Goal: Check status: Check status

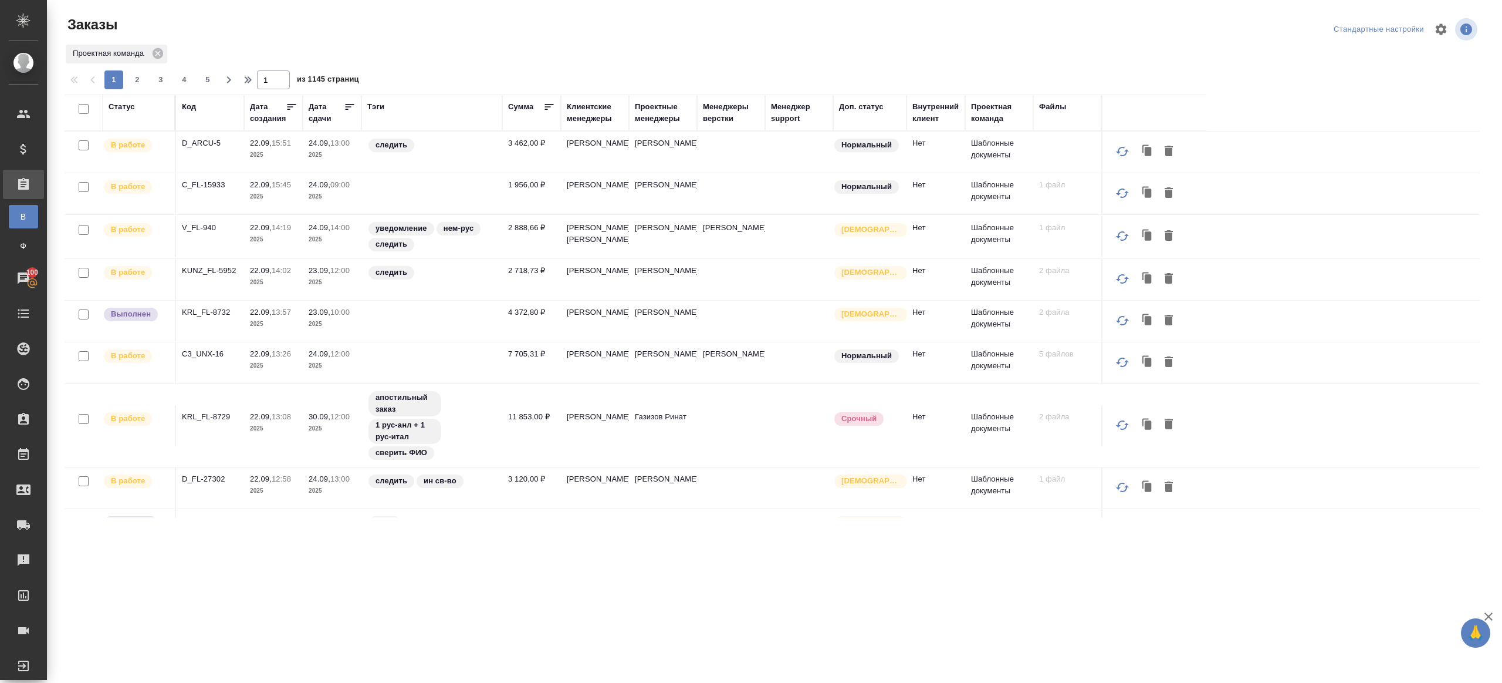
click at [371, 103] on div "Тэги" at bounding box center [375, 107] width 17 height 12
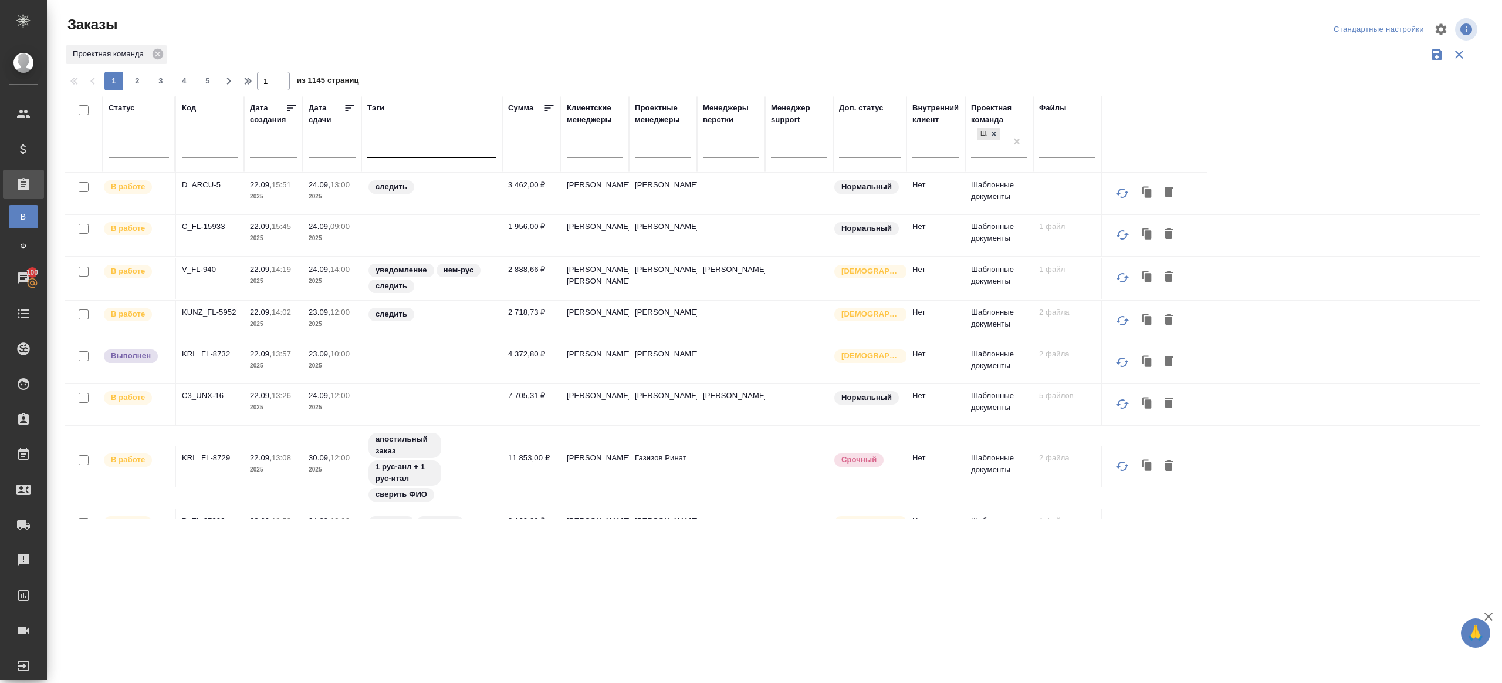
click at [418, 155] on div at bounding box center [431, 147] width 129 height 22
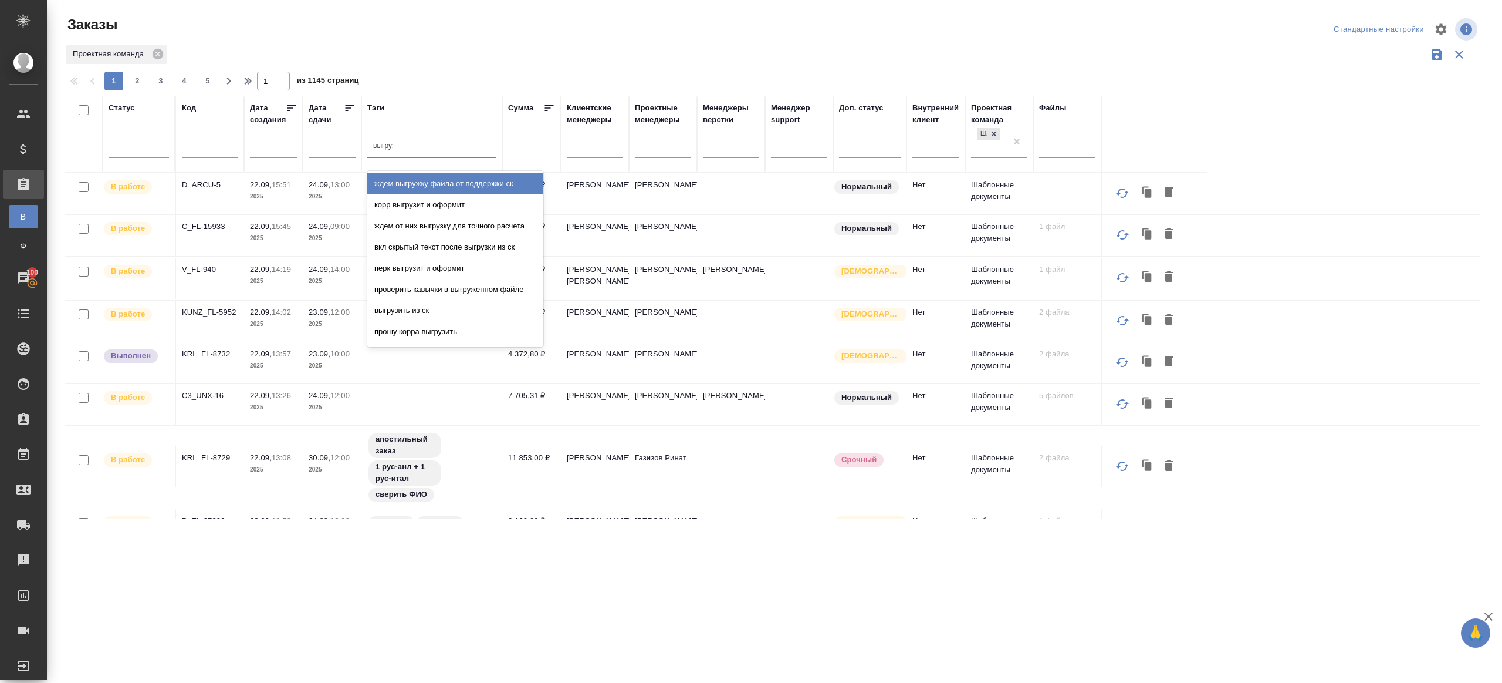
type input "выгрузить"
click at [430, 178] on div "выгрузить из ск" at bounding box center [455, 183] width 176 height 21
click at [347, 113] on icon at bounding box center [350, 108] width 12 height 12
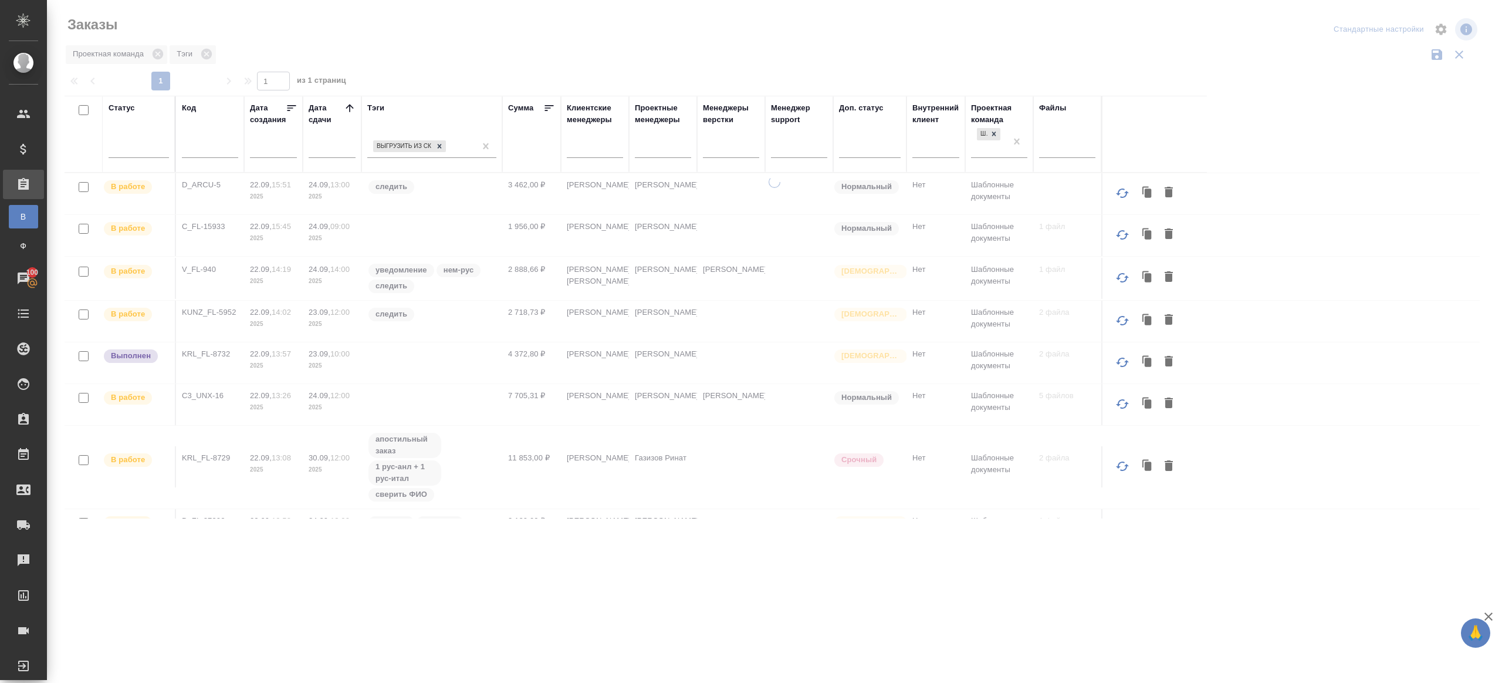
click at [506, 67] on div at bounding box center [774, 262] width 1455 height 525
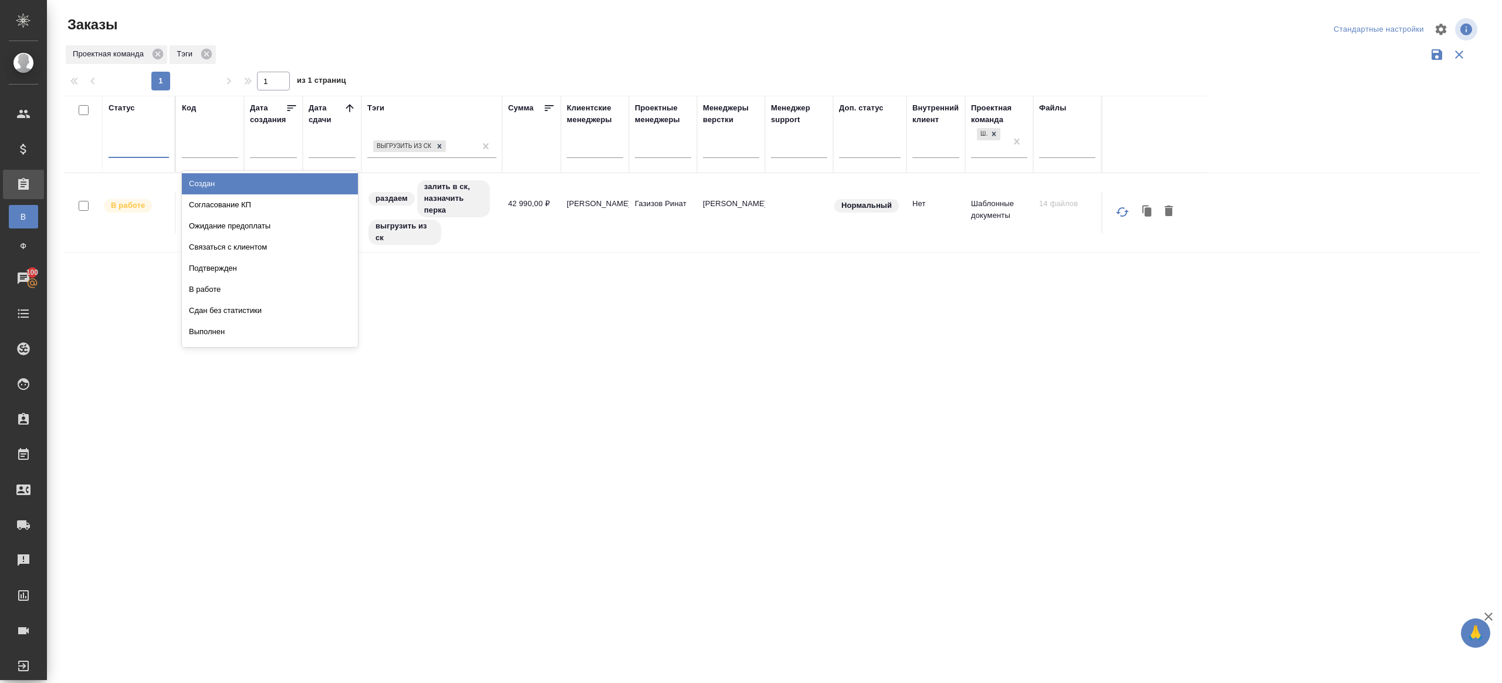
click at [151, 138] on div at bounding box center [139, 145] width 60 height 17
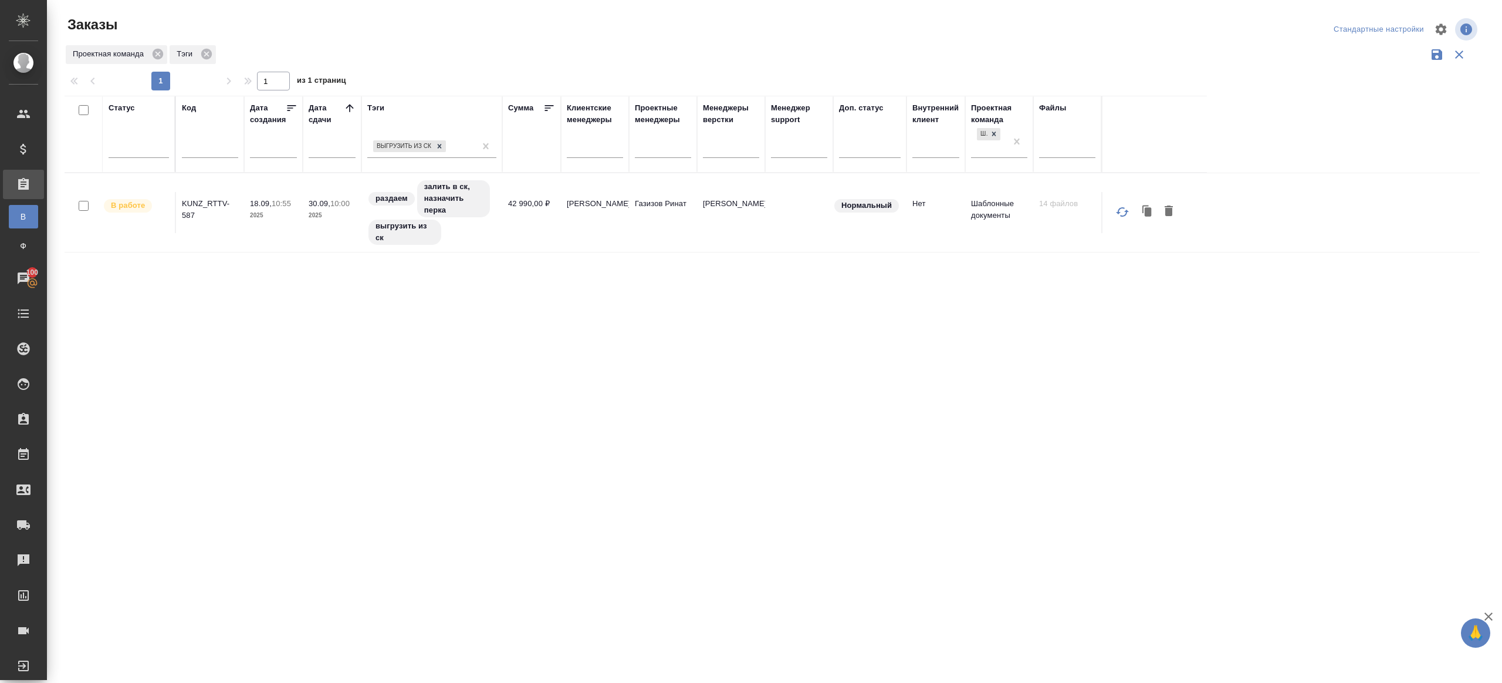
click at [408, 54] on div "Проектная команда Тэги" at bounding box center [773, 54] width 1416 height 22
click at [356, 106] on th "Дата сдачи" at bounding box center [332, 134] width 59 height 77
click at [350, 106] on icon at bounding box center [350, 108] width 8 height 8
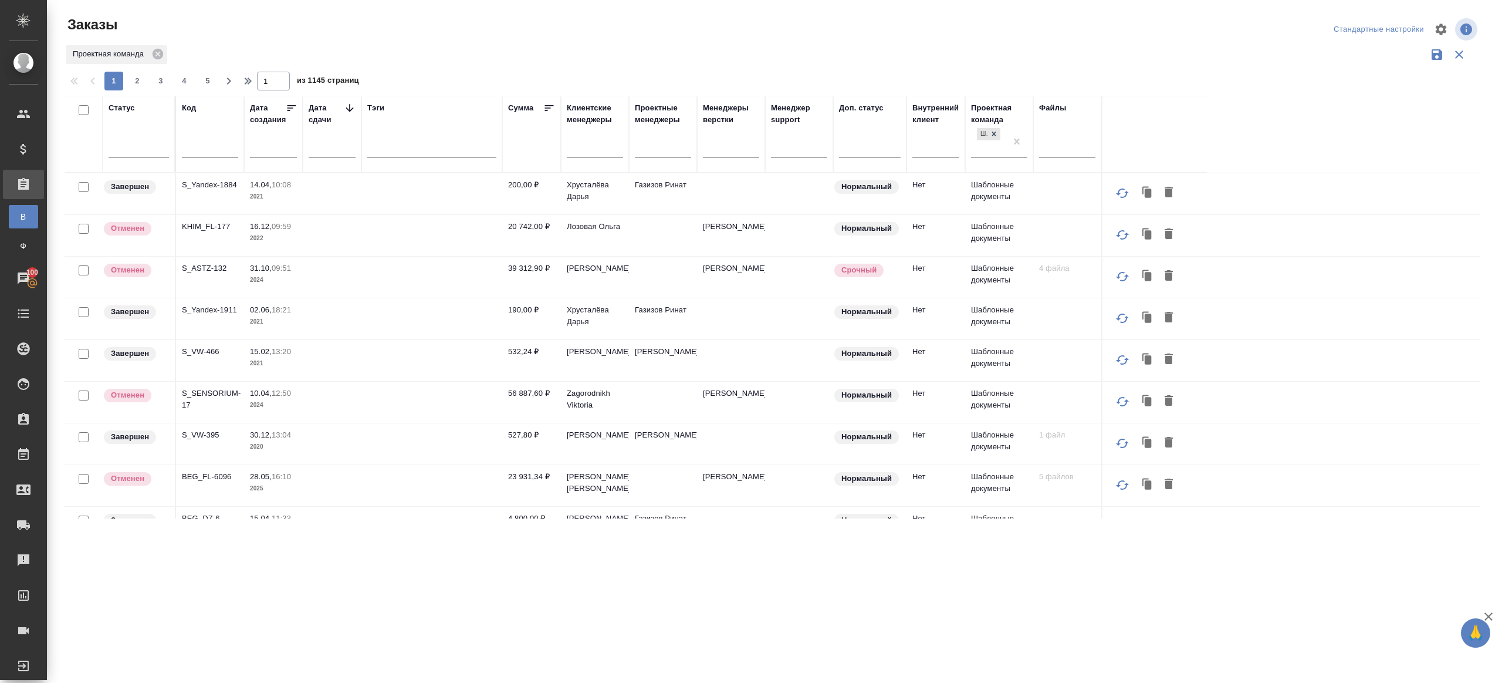
click at [350, 106] on icon at bounding box center [350, 108] width 8 height 8
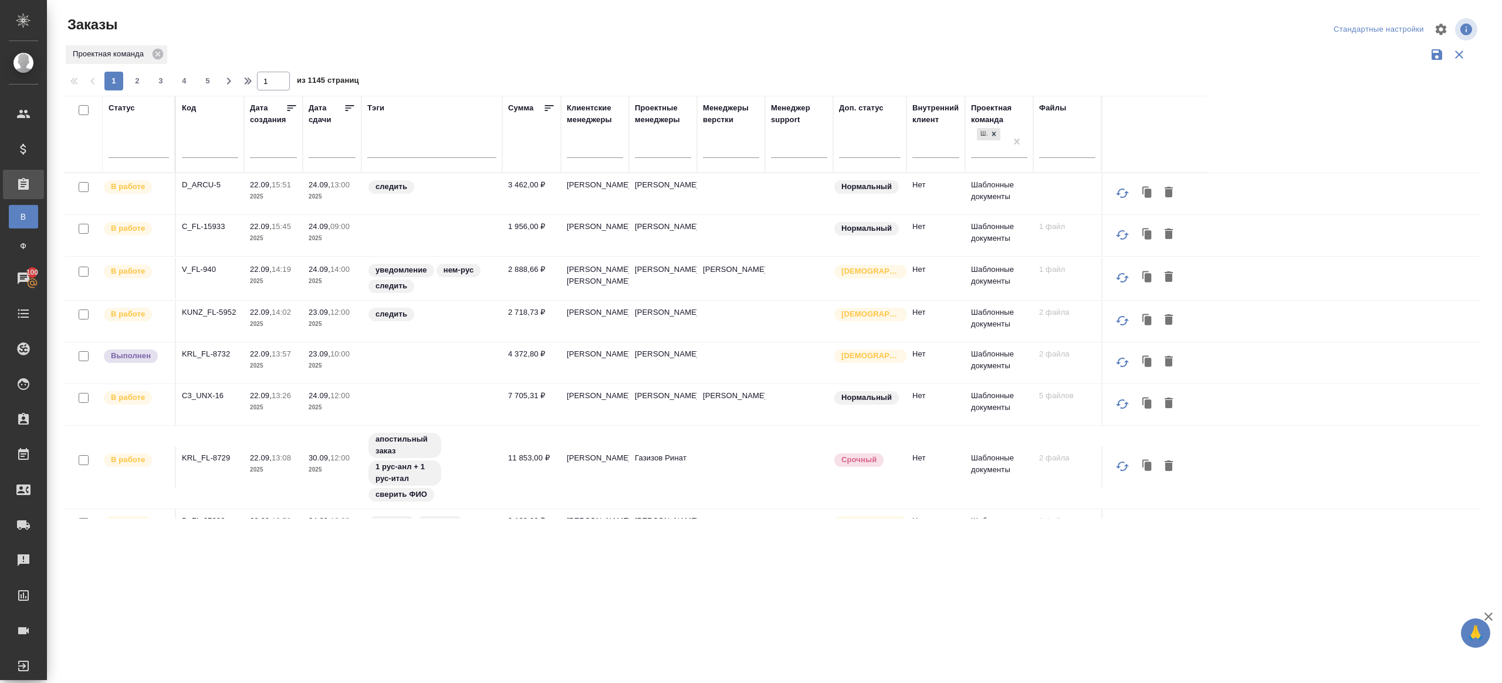
click at [205, 144] on input "text" at bounding box center [210, 150] width 56 height 15
click at [411, 33] on div "Заказы" at bounding box center [302, 24] width 475 height 19
click at [231, 154] on input "text" at bounding box center [210, 150] width 56 height 15
paste input "SM_FL-4716"
type input "SM_FL-4716"
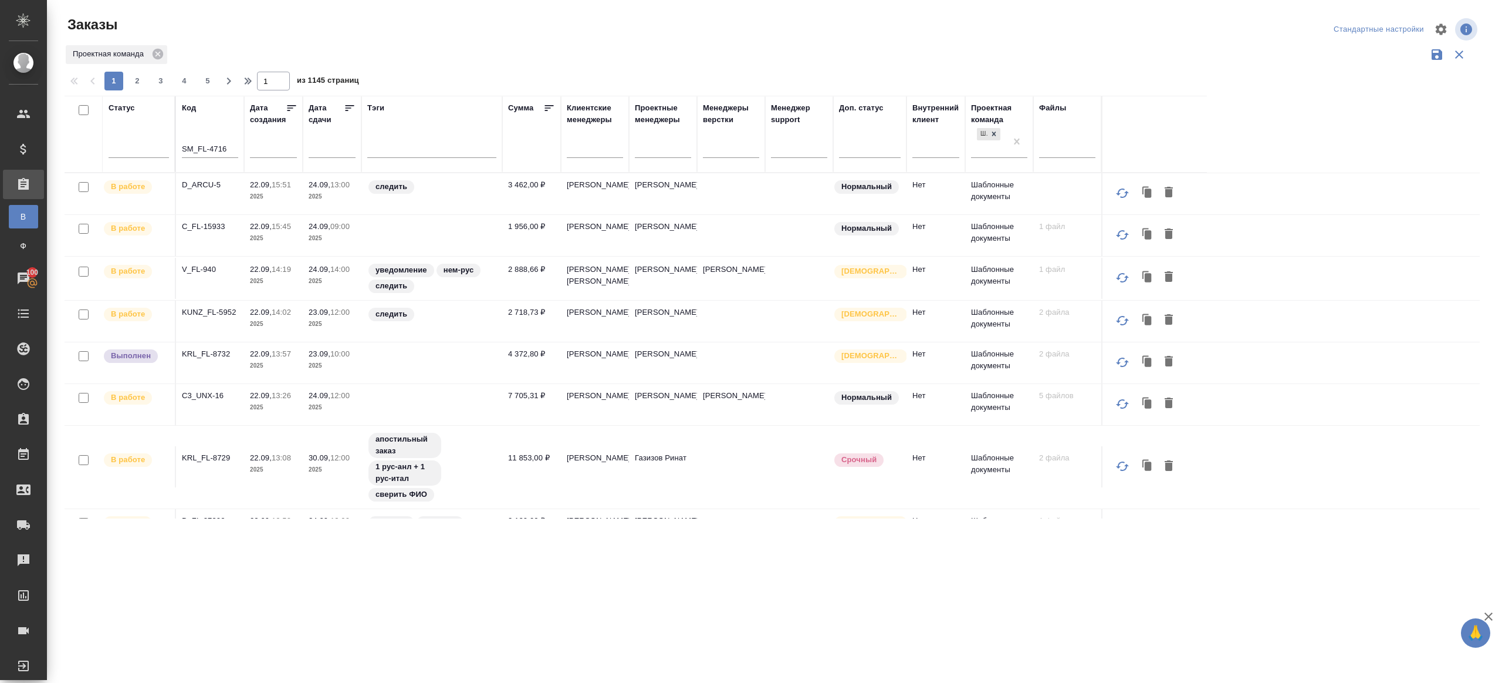
click at [467, 33] on div "Заказы" at bounding box center [302, 24] width 475 height 19
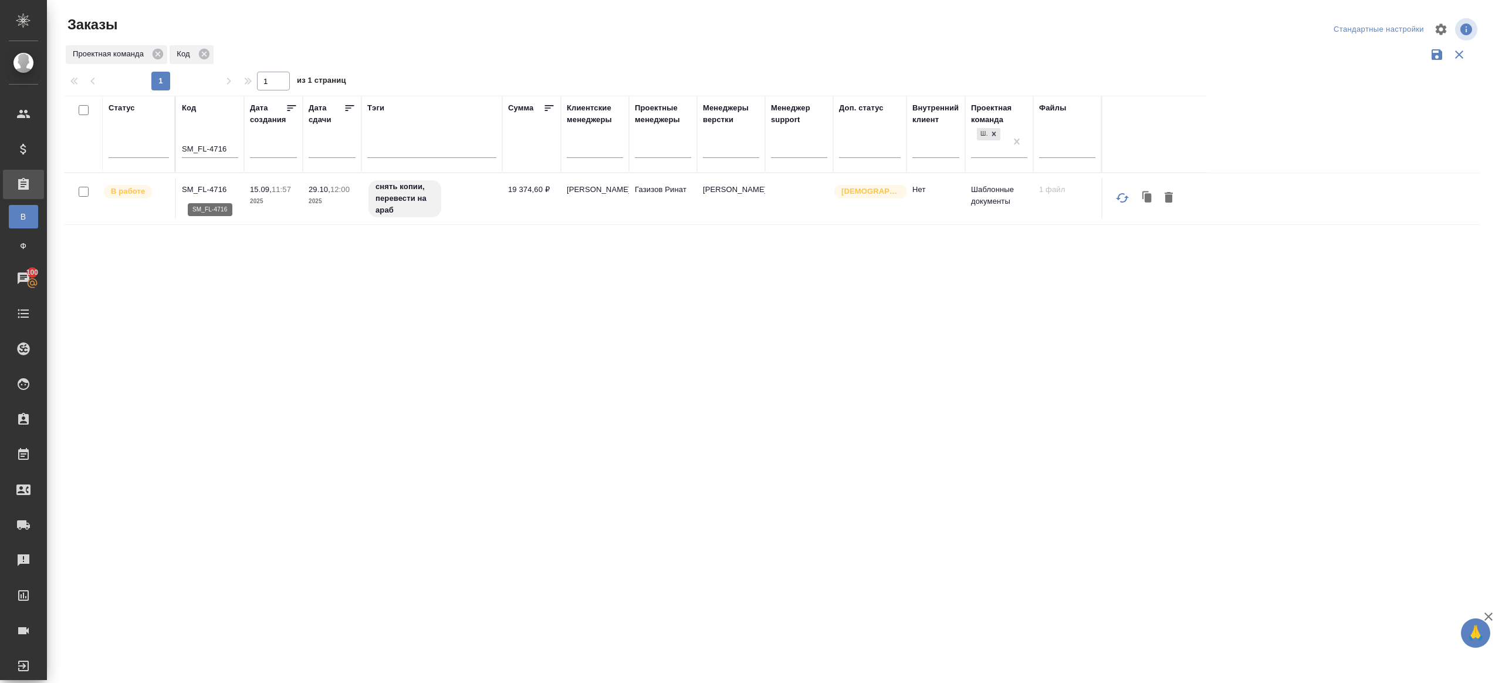
click at [198, 188] on p "SM_FL-4716" at bounding box center [210, 190] width 56 height 12
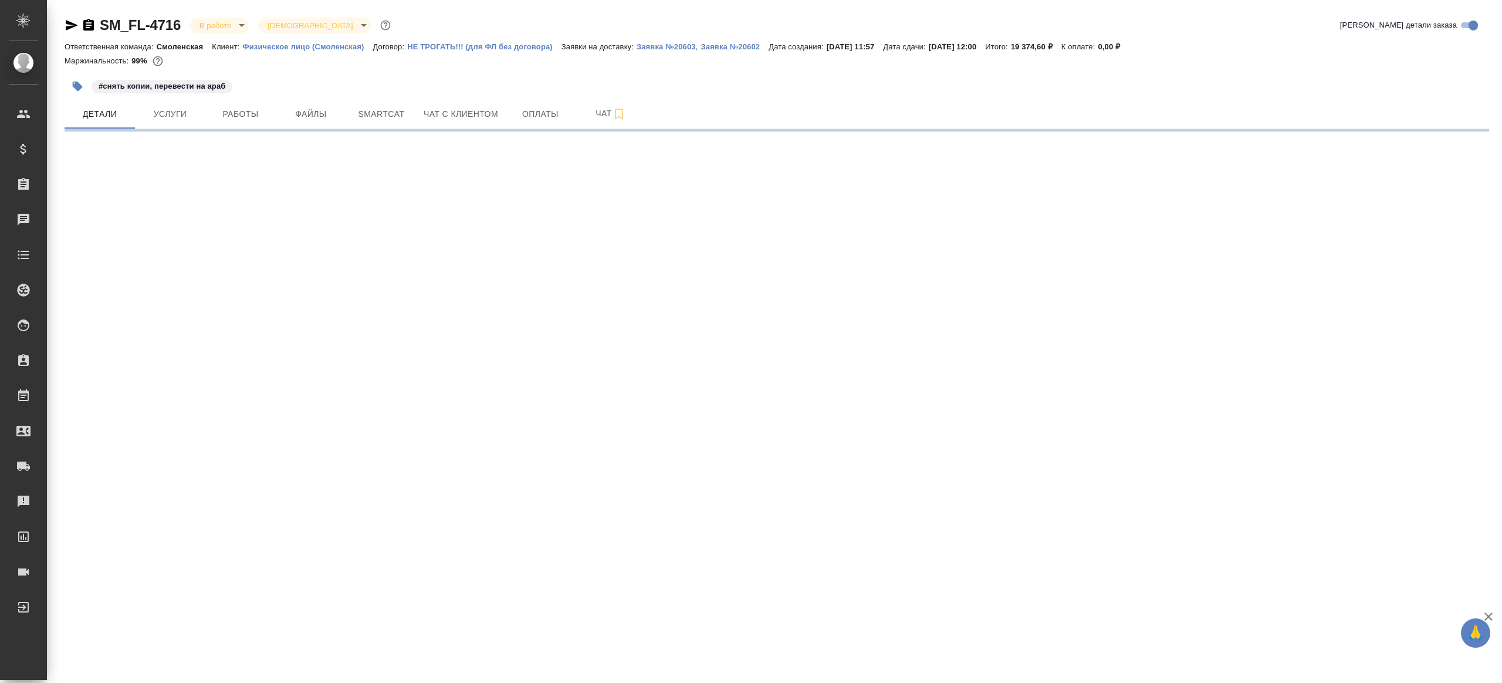
click at [211, 82] on p "#снять копии, перевести на араб" at bounding box center [162, 86] width 127 height 12
click at [238, 112] on span "Работы" at bounding box center [240, 114] width 56 height 15
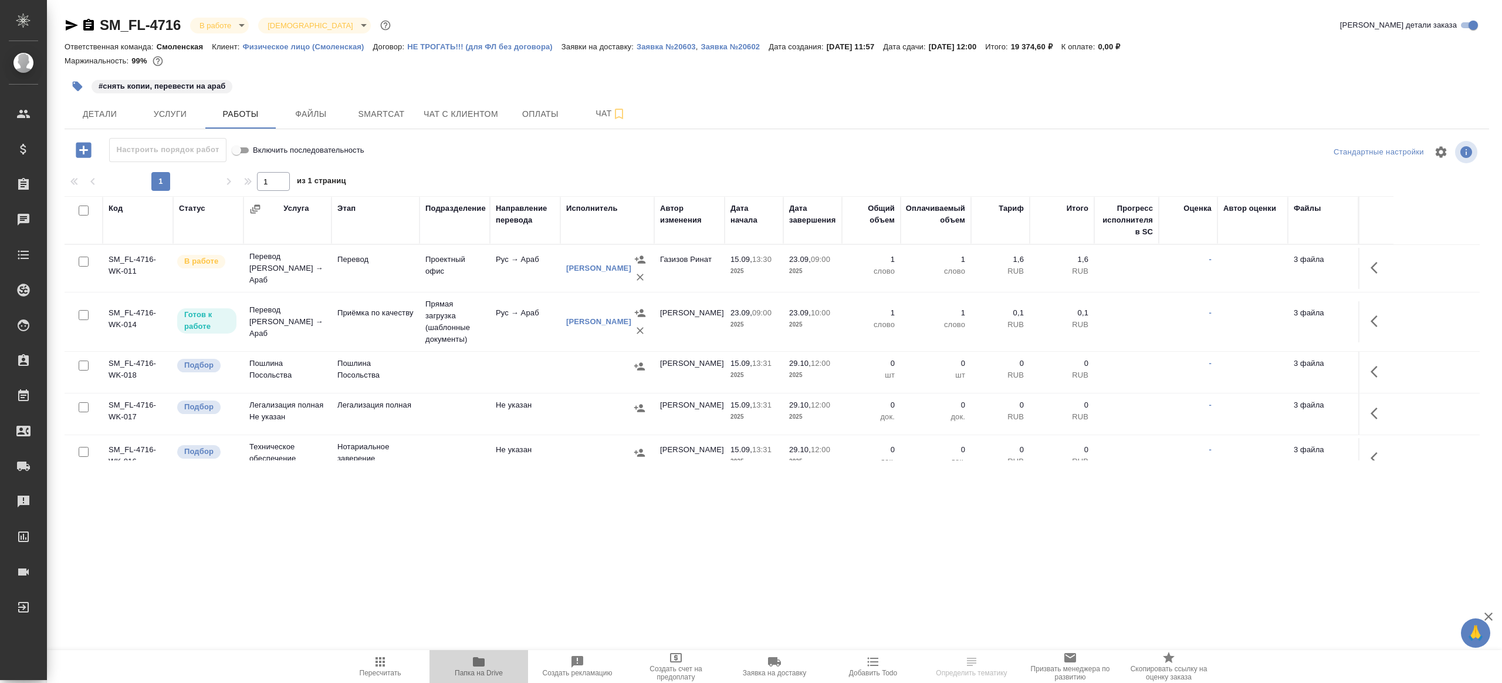
click at [472, 654] on icon "button" at bounding box center [479, 661] width 14 height 14
click at [1377, 262] on icon "button" at bounding box center [1378, 268] width 14 height 14
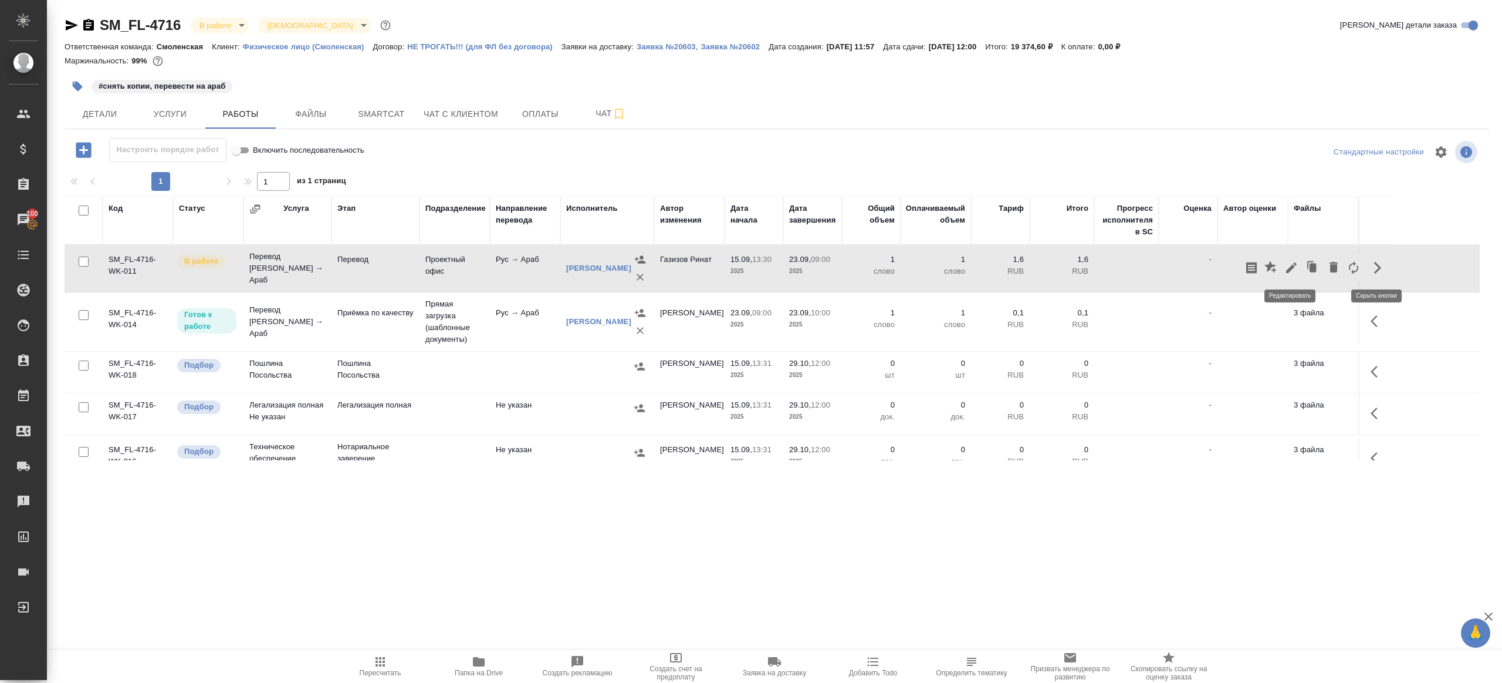
click at [1285, 262] on icon "button" at bounding box center [1292, 268] width 14 height 14
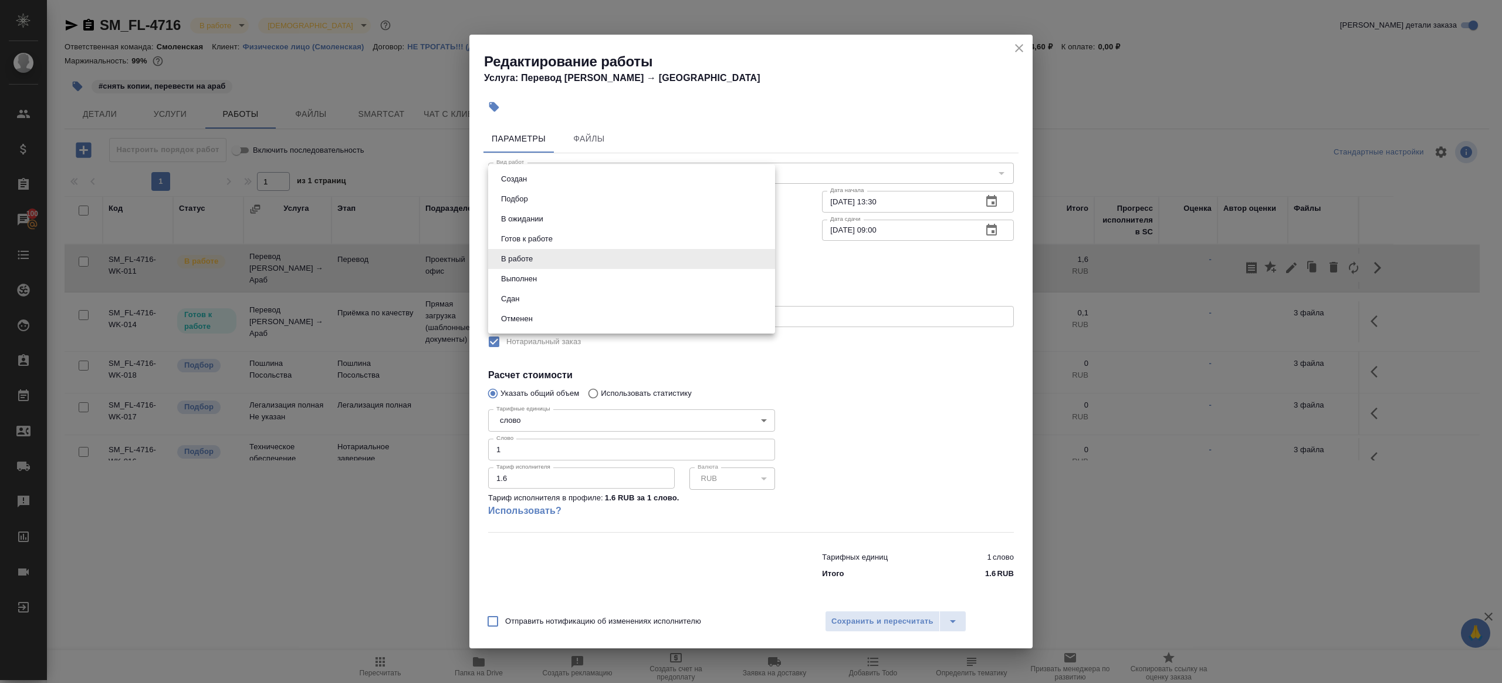
click at [555, 261] on body "🙏 .cls-1 fill:#fff; AWATERA Gazizov Rinat Клиенты Спецификации Заказы 100 Чаты …" at bounding box center [751, 341] width 1502 height 683
click at [545, 298] on li "Сдан" at bounding box center [631, 299] width 287 height 20
type input "closed"
click at [546, 451] on input "1" at bounding box center [631, 448] width 287 height 21
type input "279"
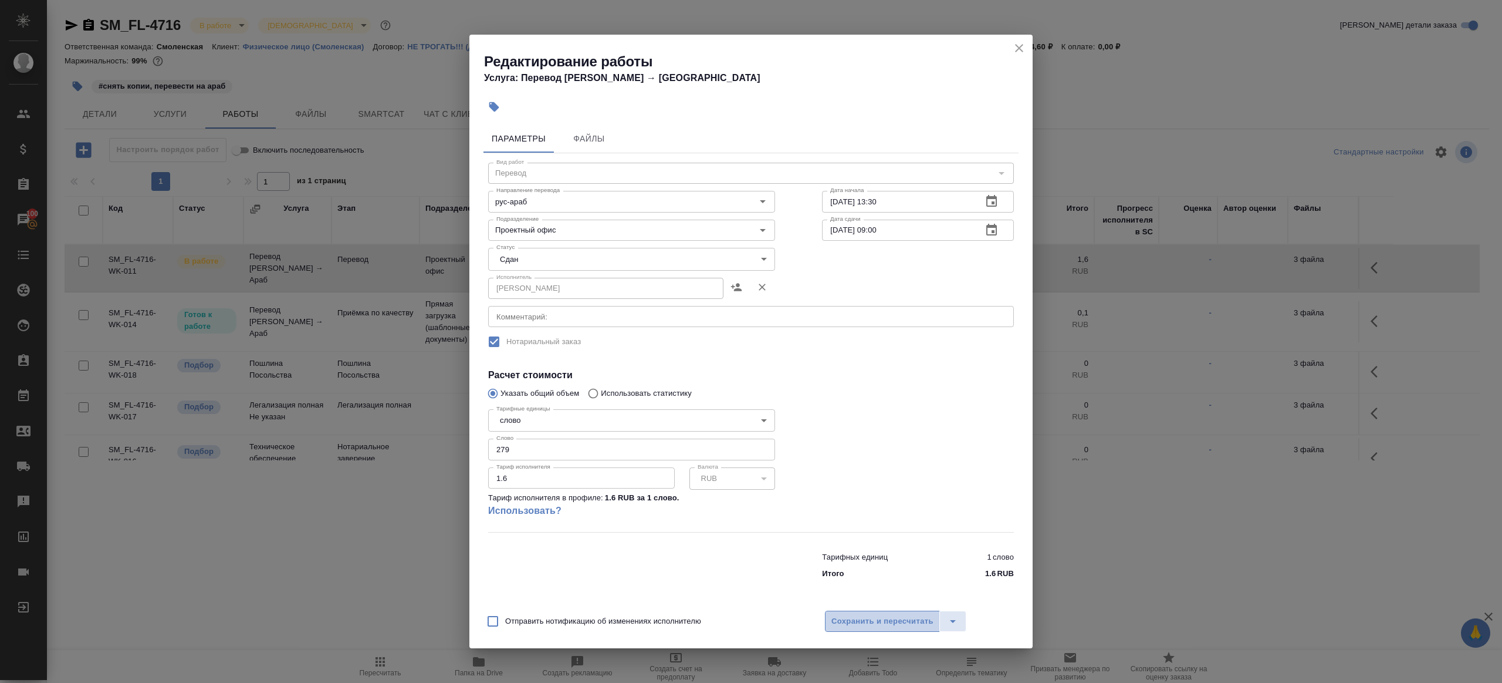
click at [910, 619] on span "Сохранить и пересчитать" at bounding box center [883, 620] width 102 height 13
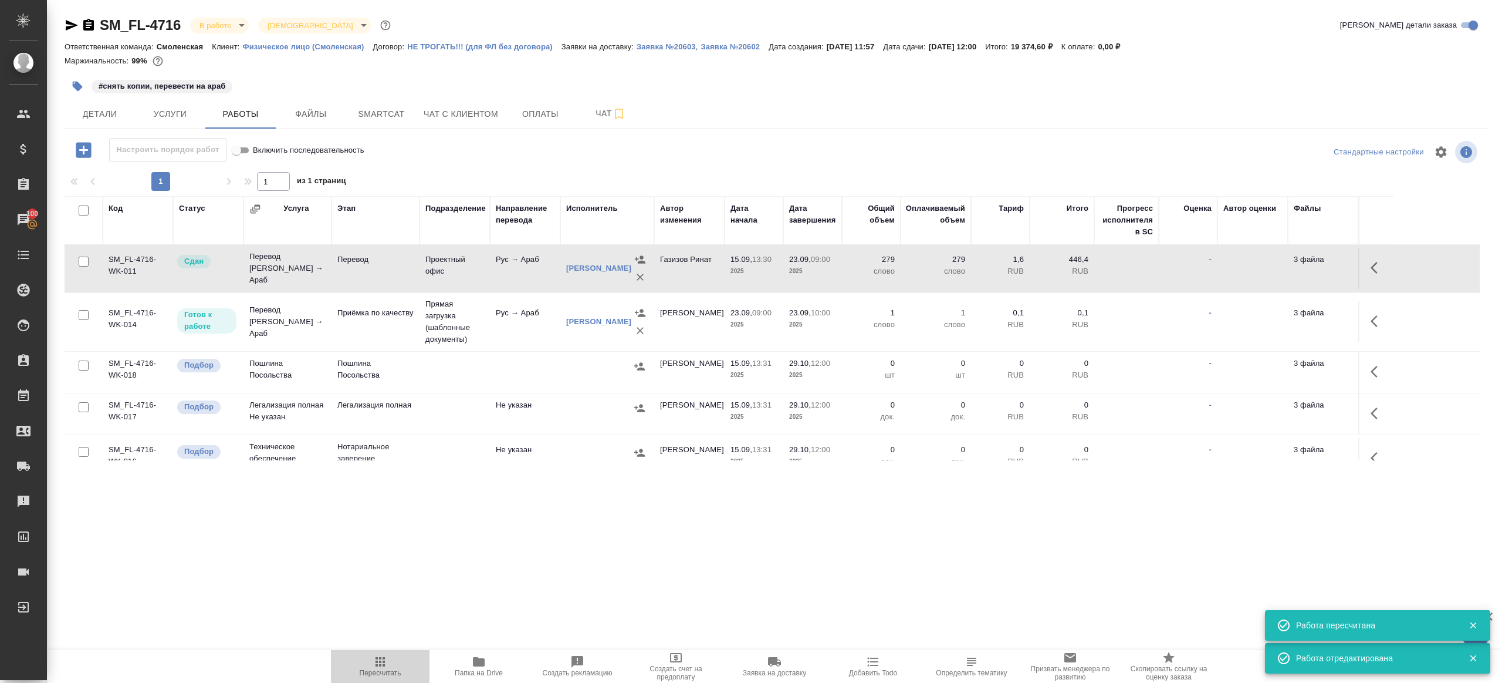
click at [376, 659] on icon "button" at bounding box center [380, 661] width 14 height 14
drag, startPoint x: 376, startPoint y: 659, endPoint x: 383, endPoint y: 597, distance: 62.0
click at [376, 656] on icon "button" at bounding box center [380, 661] width 14 height 14
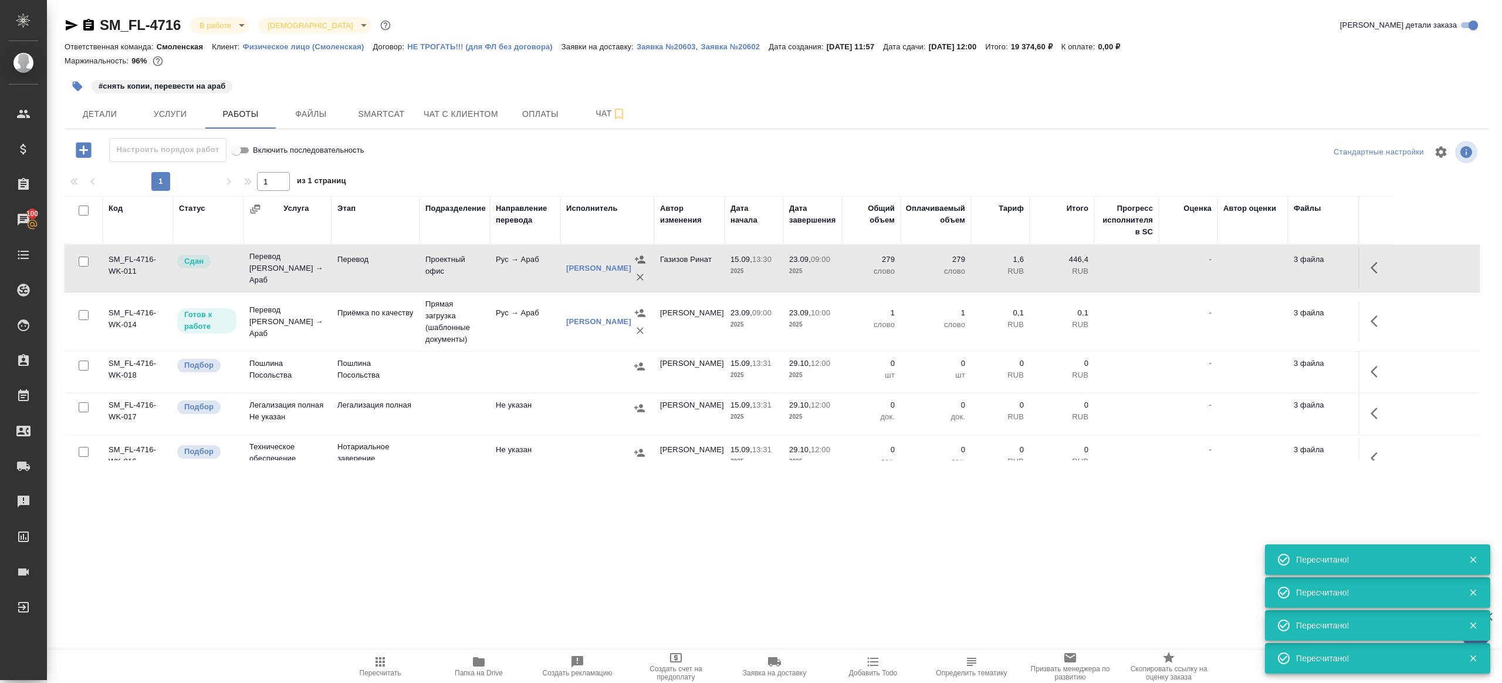
click at [331, 650] on button "Пересчитать" at bounding box center [380, 666] width 99 height 33
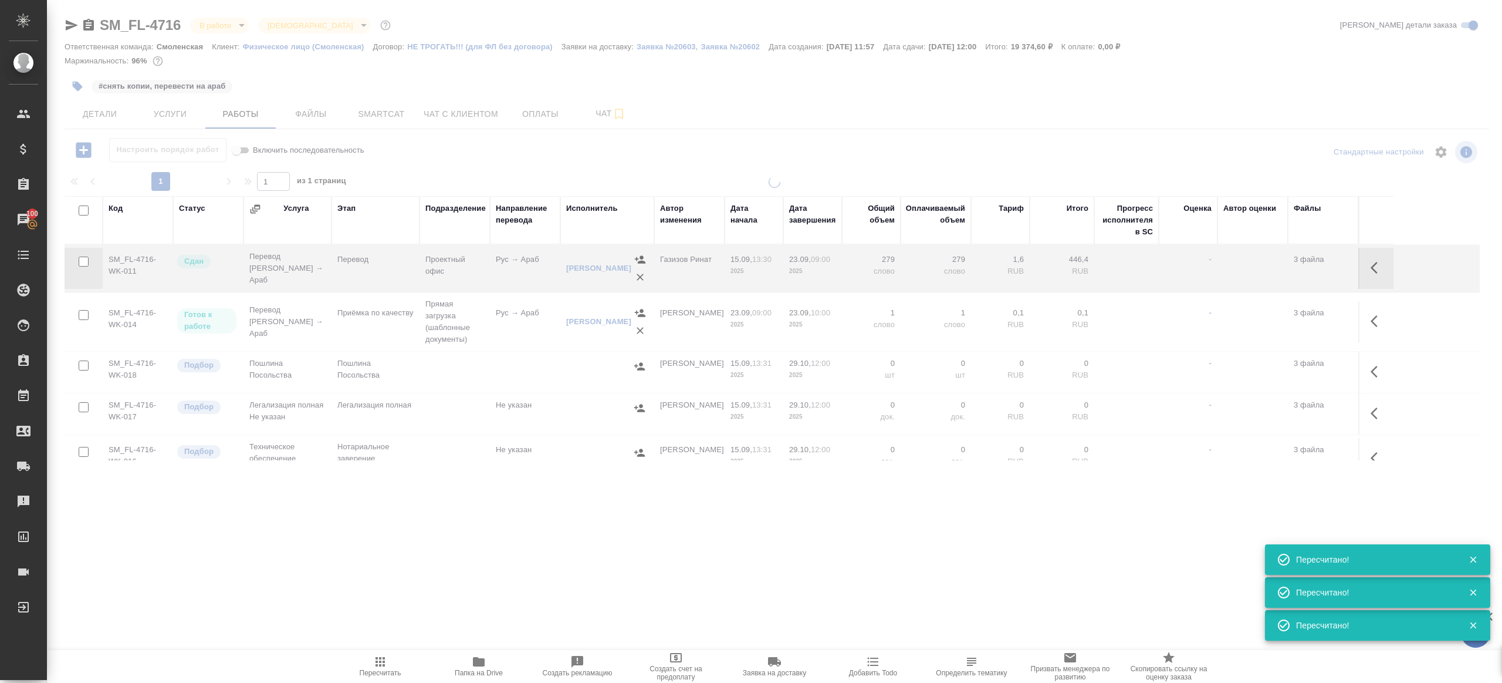
click at [386, 670] on span "Пересчитать" at bounding box center [381, 672] width 42 height 8
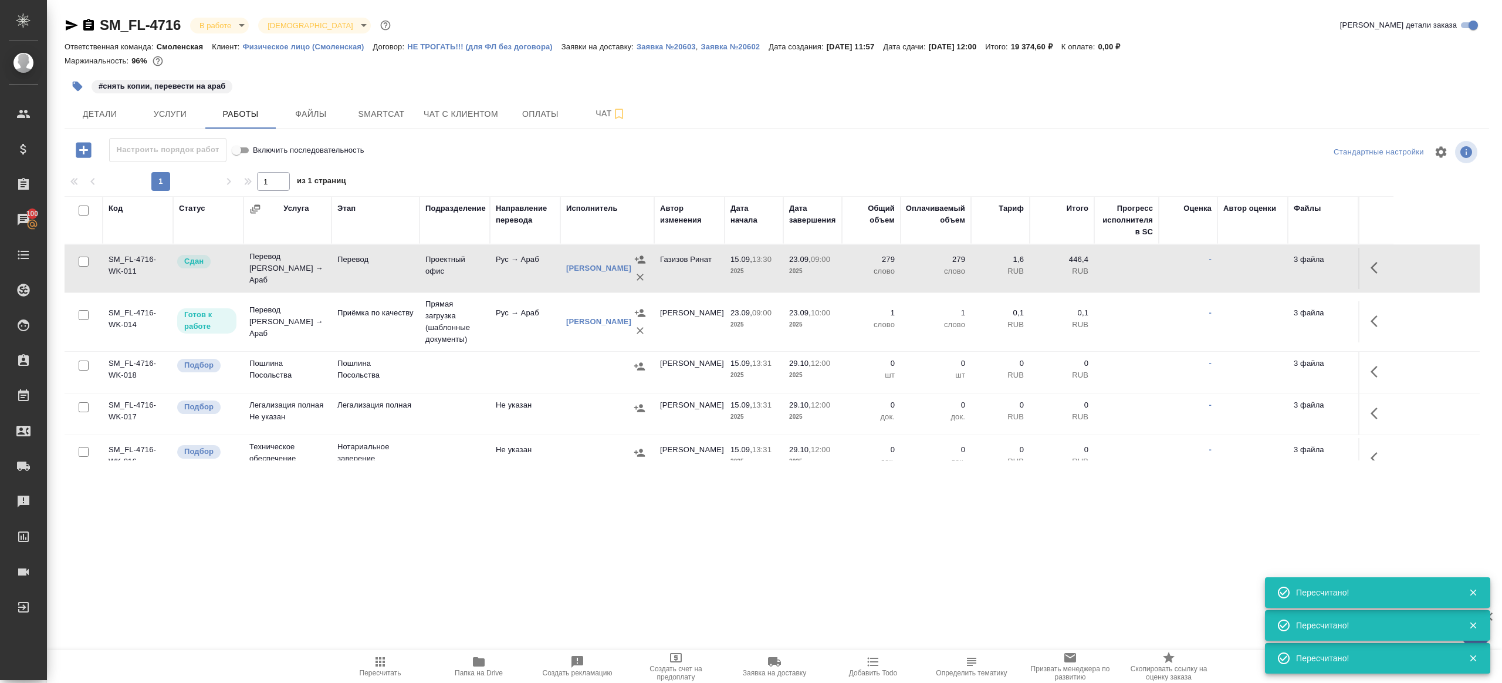
click at [386, 670] on span "Пересчитать" at bounding box center [381, 672] width 42 height 8
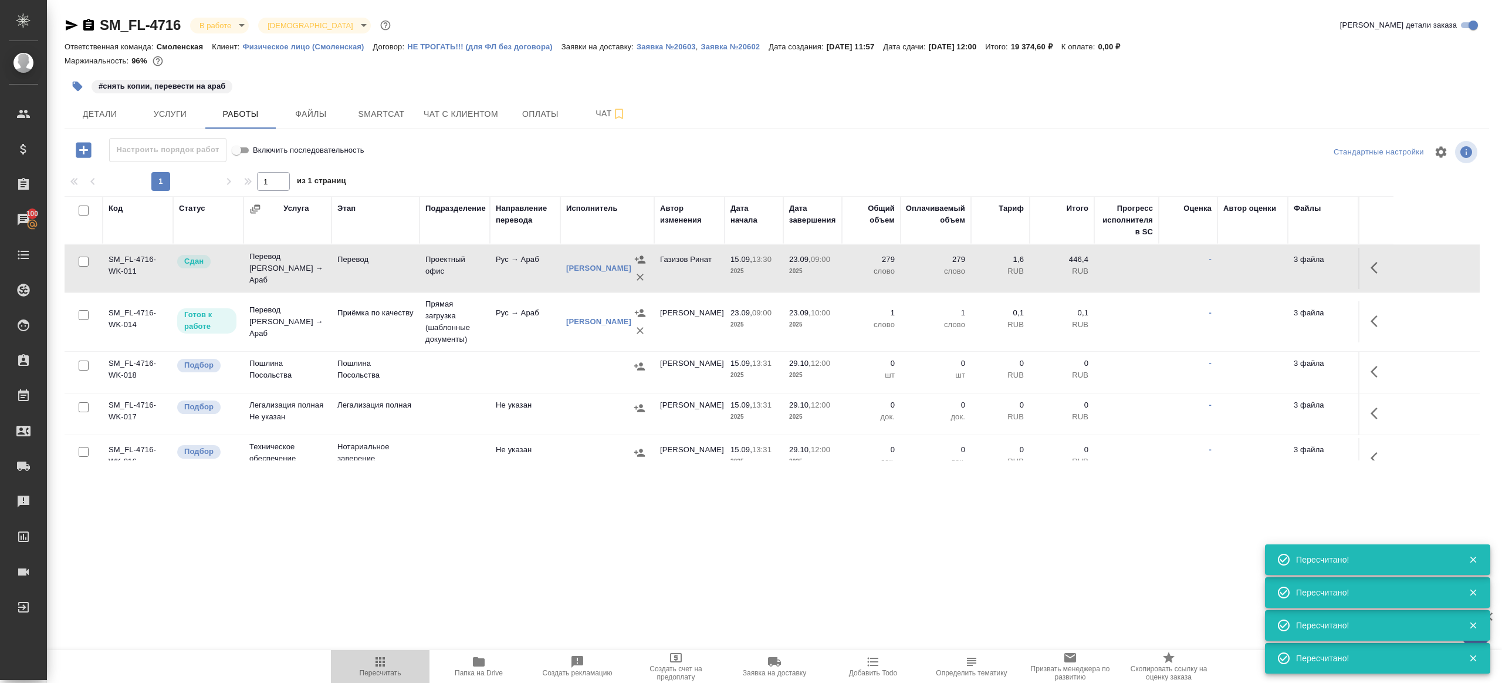
click at [386, 670] on span "Пересчитать" at bounding box center [381, 672] width 42 height 8
click at [379, 666] on icon "button" at bounding box center [380, 661] width 14 height 14
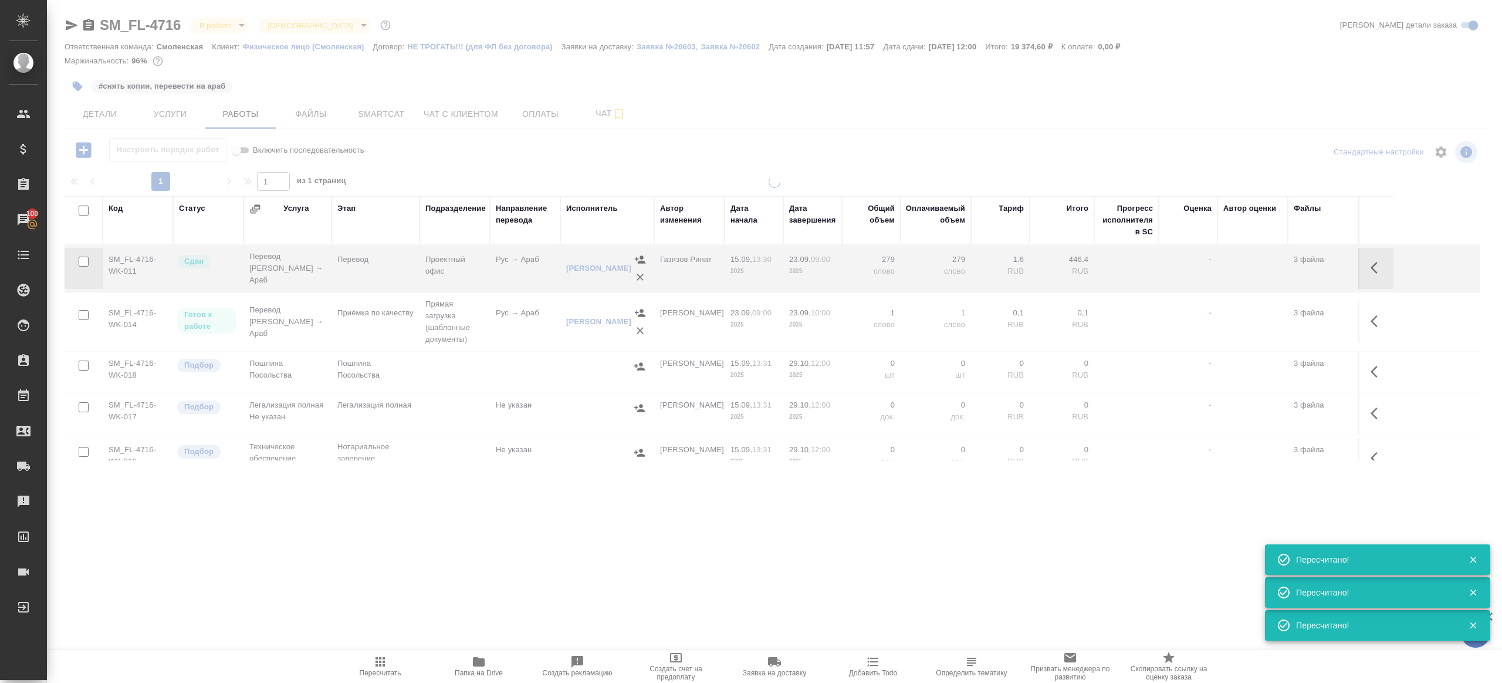
click at [377, 661] on icon "button" at bounding box center [380, 661] width 9 height 9
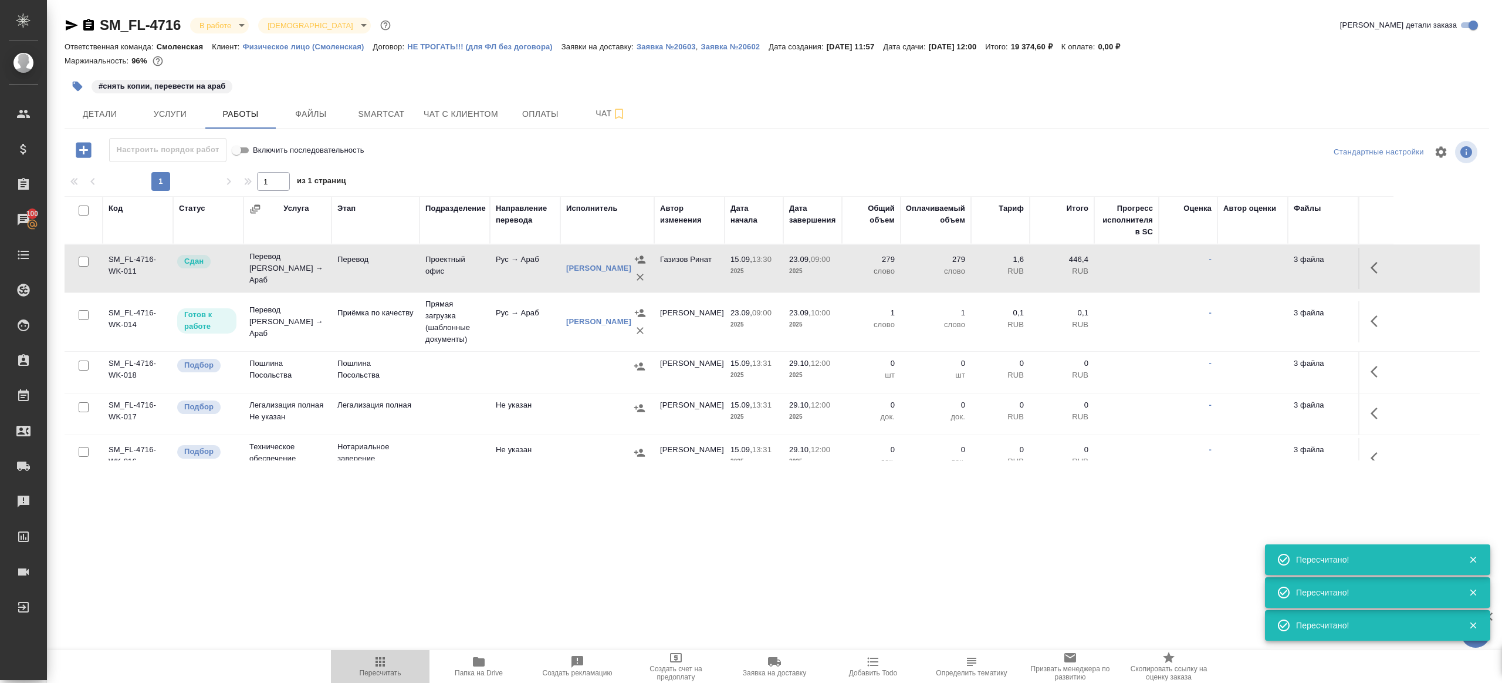
click at [377, 661] on icon "button" at bounding box center [380, 661] width 9 height 9
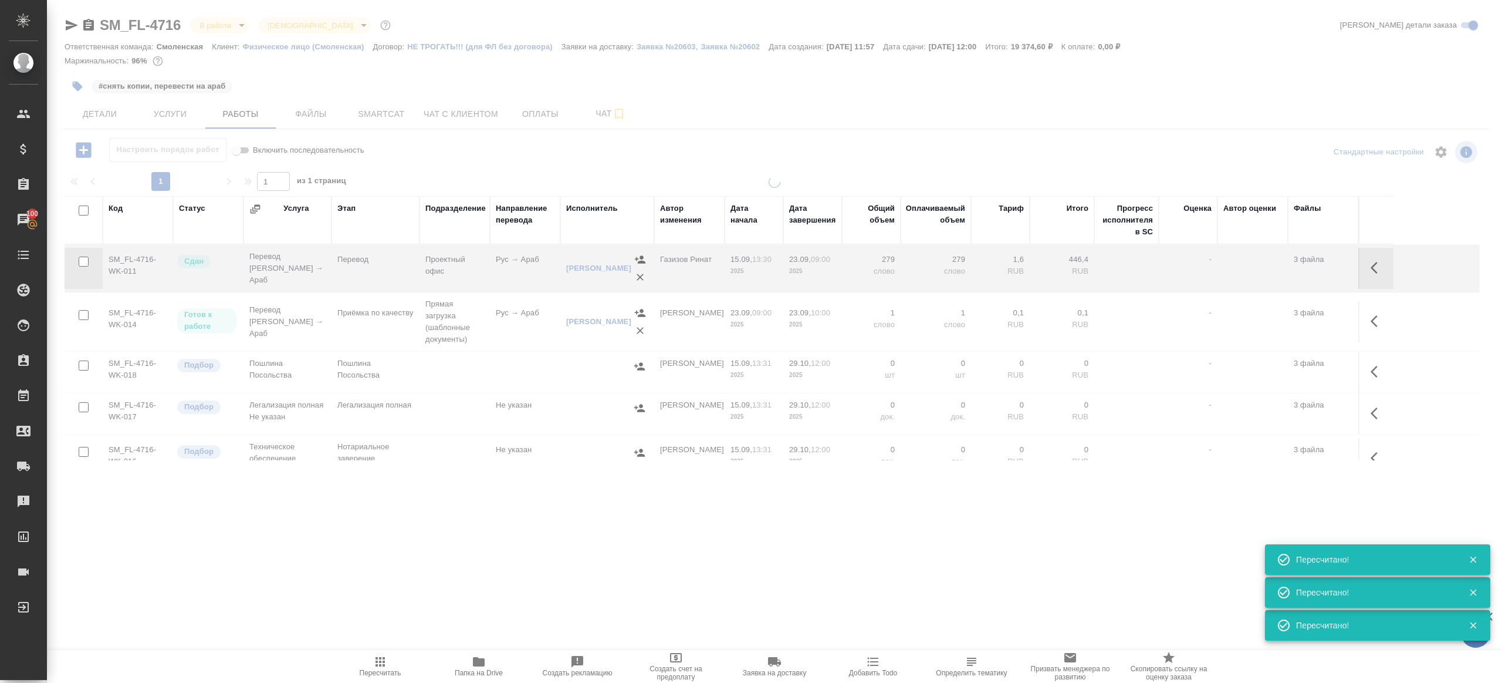
click at [411, 569] on div ".cls-1 fill:#fff; AWATERA Gazizov Rinat Клиенты Спецификации Заказы 100 Чаты To…" at bounding box center [751, 341] width 1502 height 683
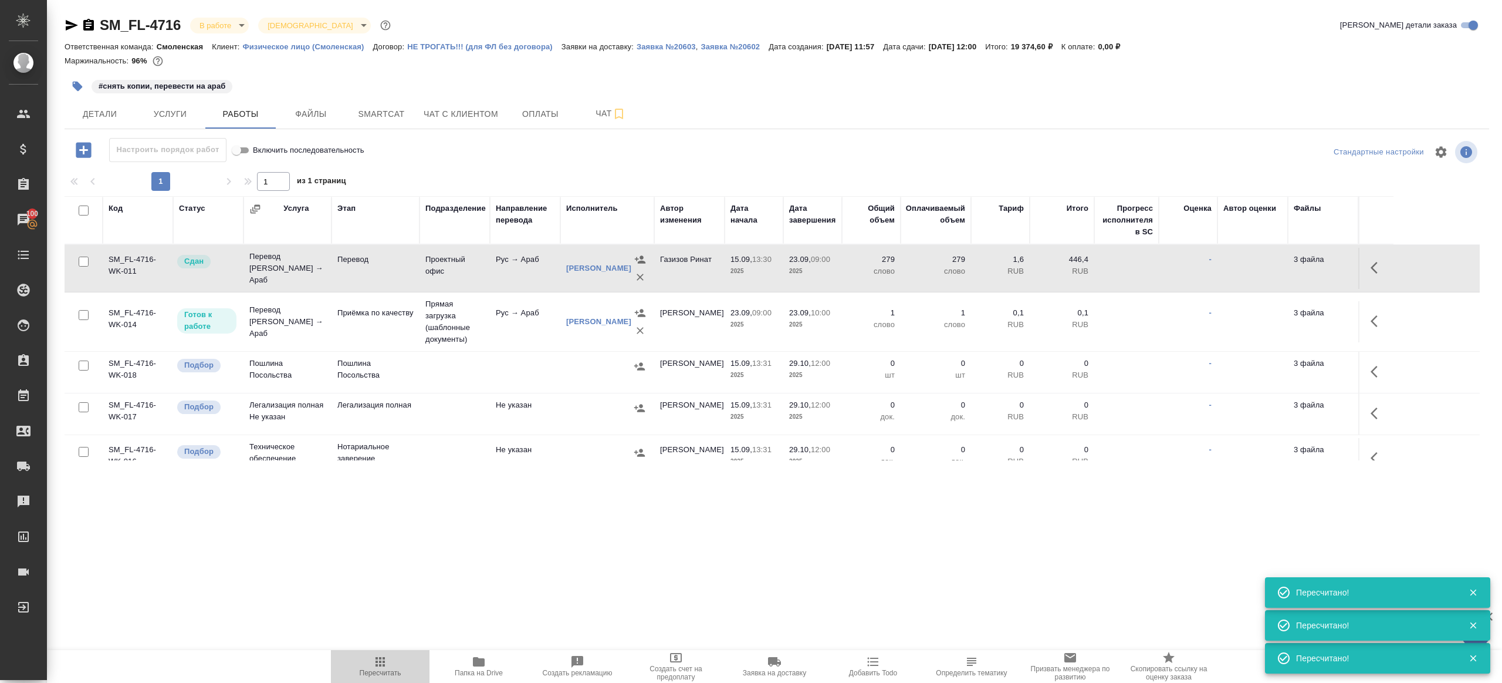
click at [378, 675] on span "Пересчитать" at bounding box center [381, 672] width 42 height 8
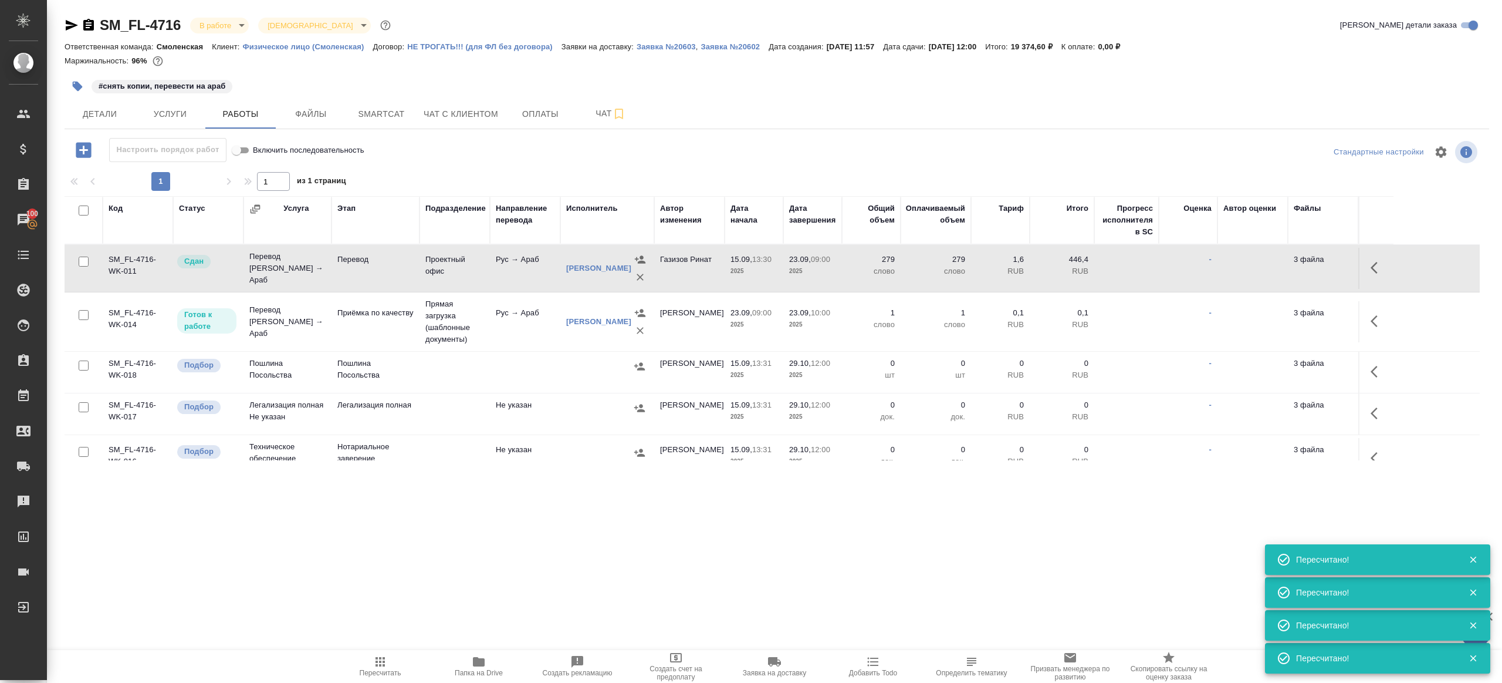
click at [378, 675] on span "Пересчитать" at bounding box center [381, 672] width 42 height 8
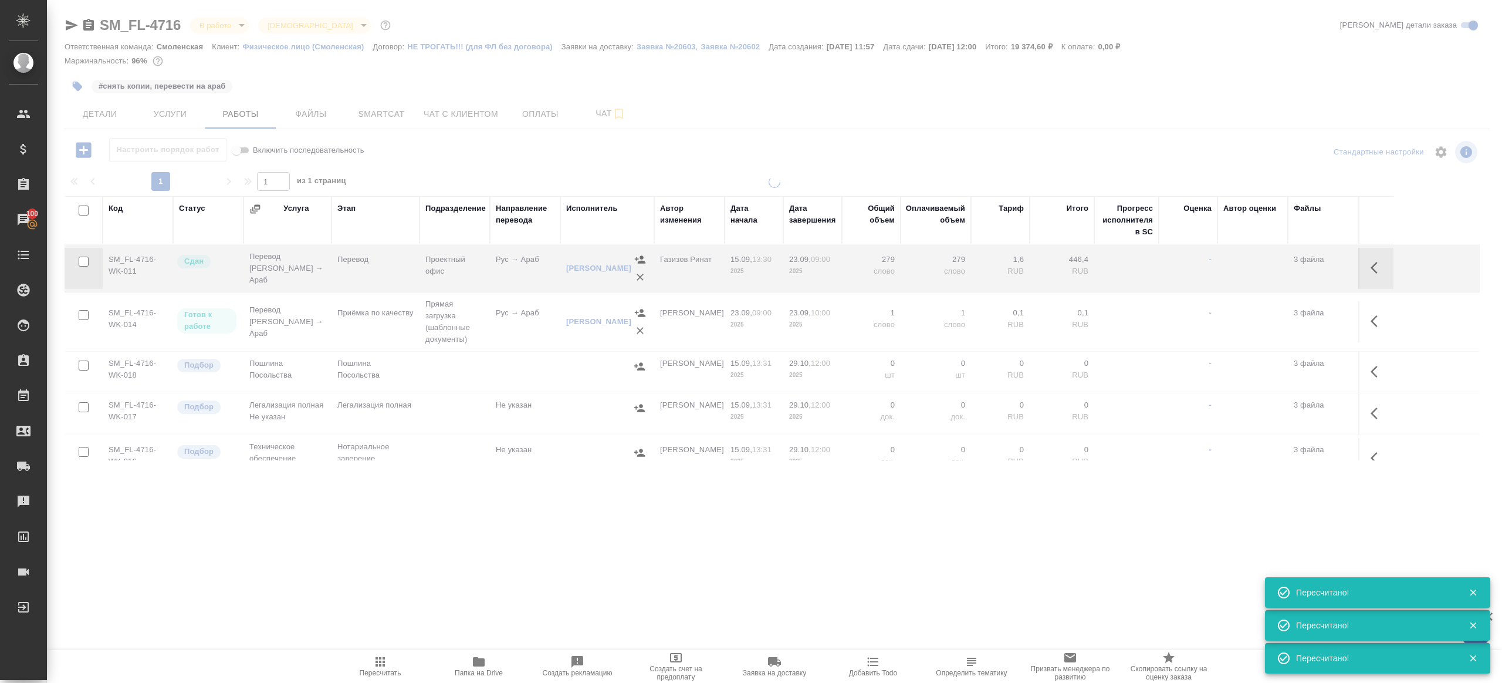
click at [377, 661] on icon "button" at bounding box center [380, 661] width 9 height 9
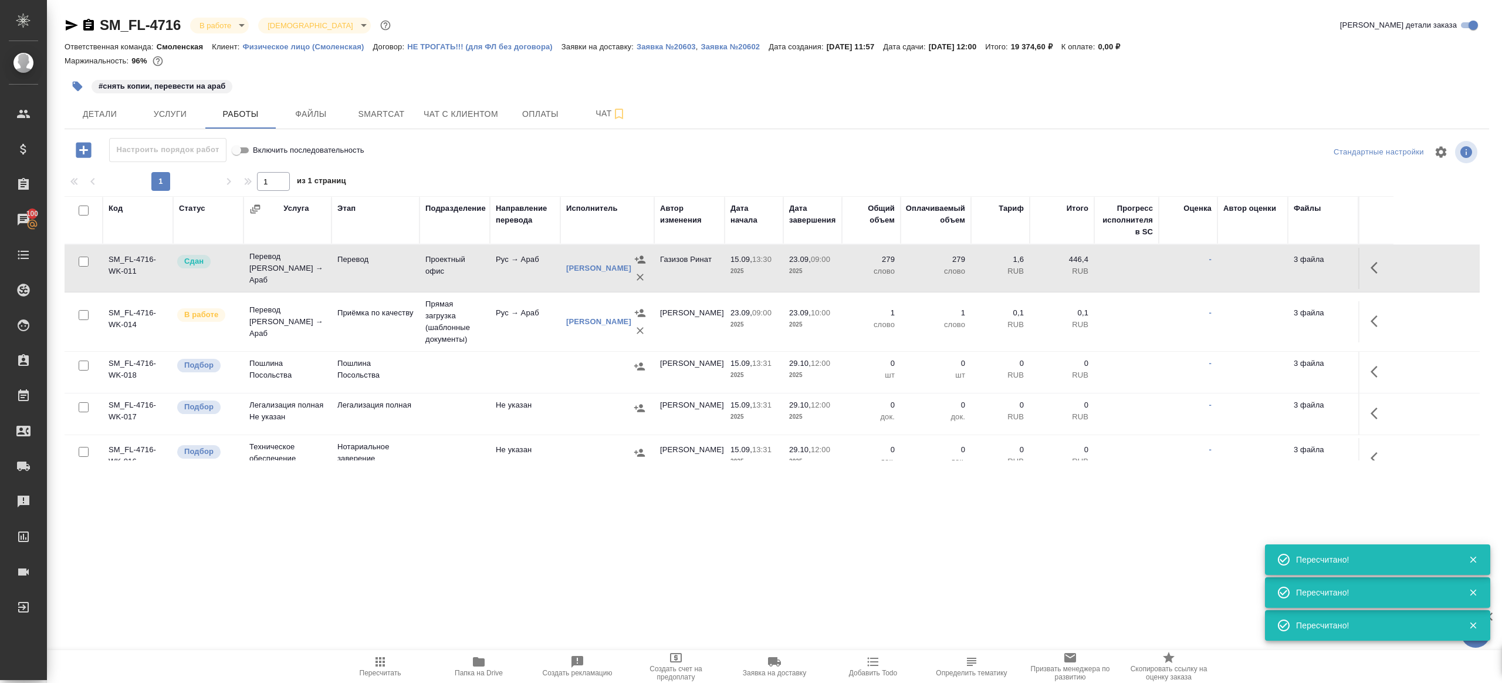
click at [377, 661] on icon "button" at bounding box center [380, 661] width 9 height 9
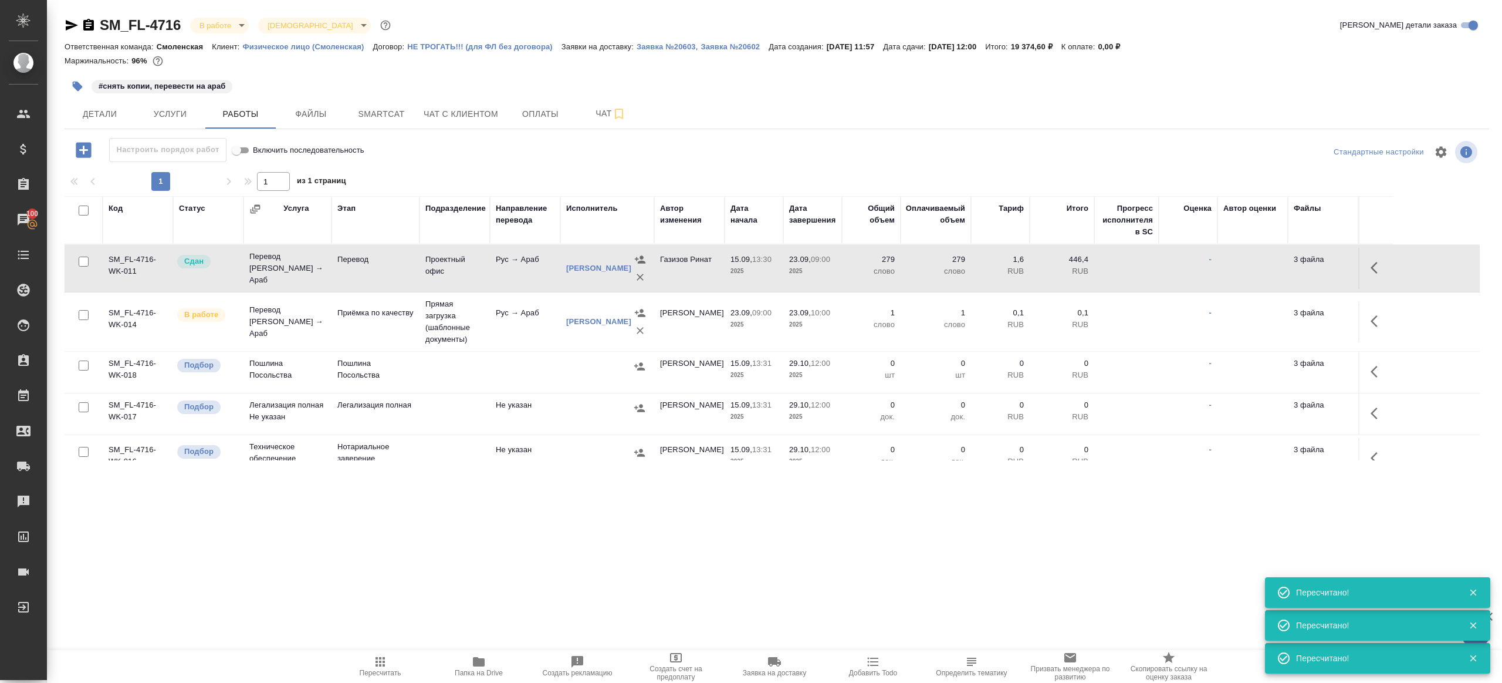
click at [377, 661] on icon "button" at bounding box center [380, 661] width 9 height 9
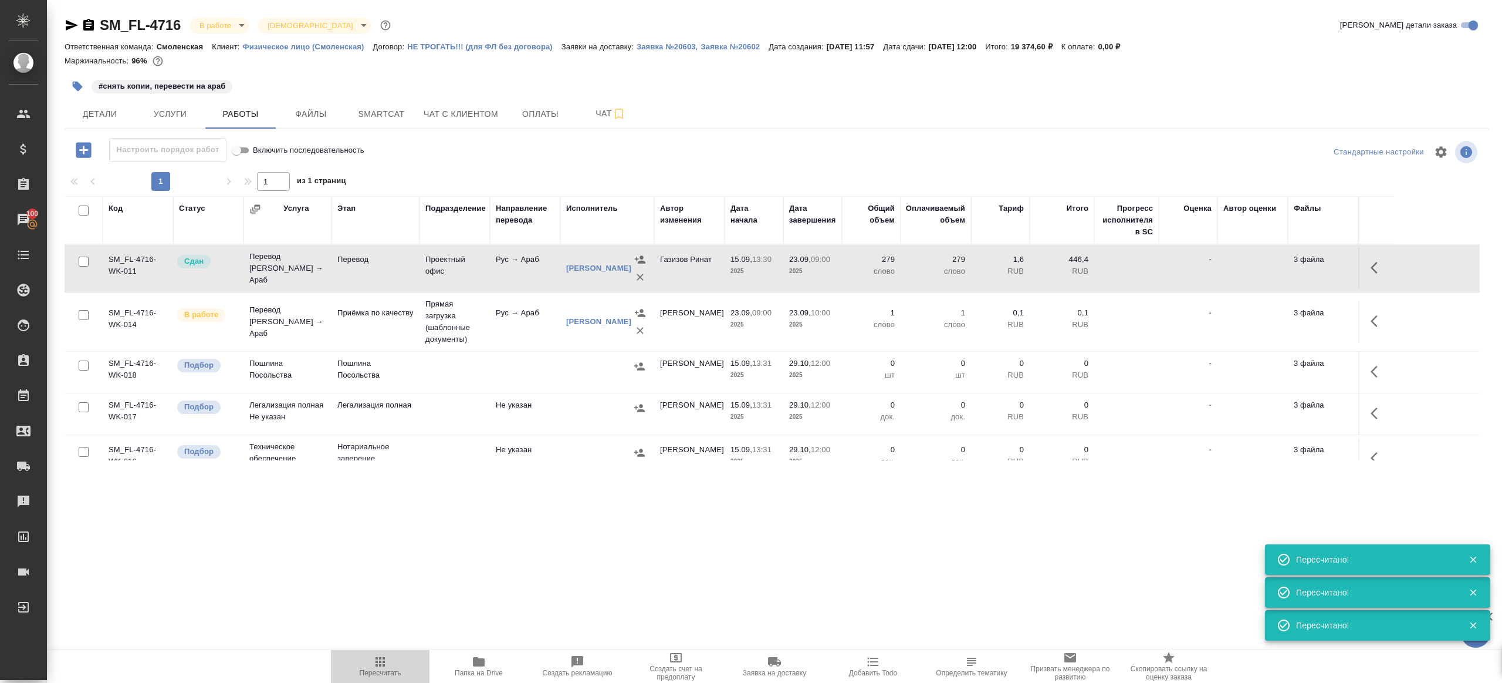
click at [377, 661] on icon "button" at bounding box center [380, 661] width 9 height 9
